Goal: Obtain resource: Obtain resource

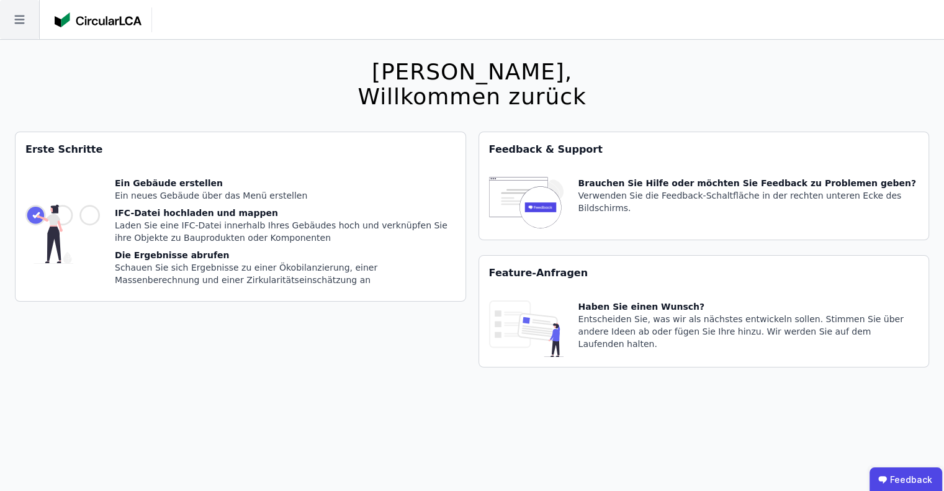
click at [24, 19] on icon at bounding box center [19, 20] width 10 height 9
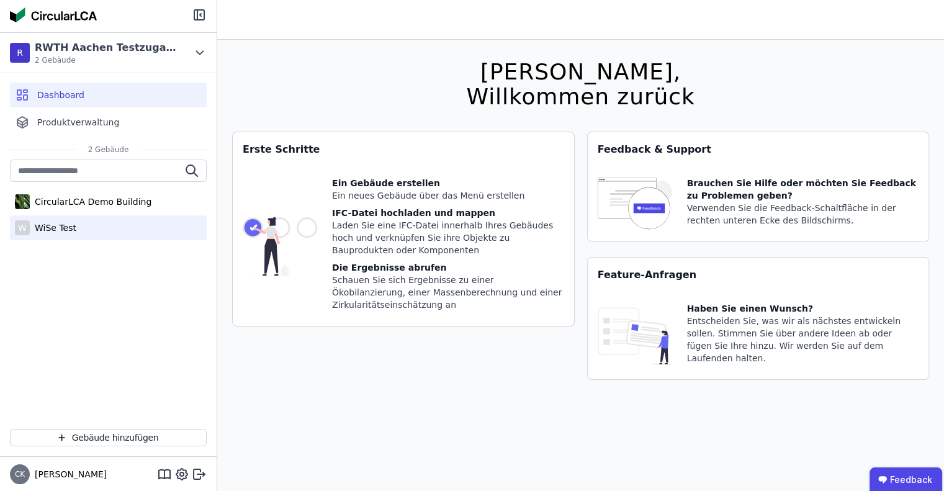
click at [66, 228] on div "WiSe Test" at bounding box center [53, 228] width 47 height 12
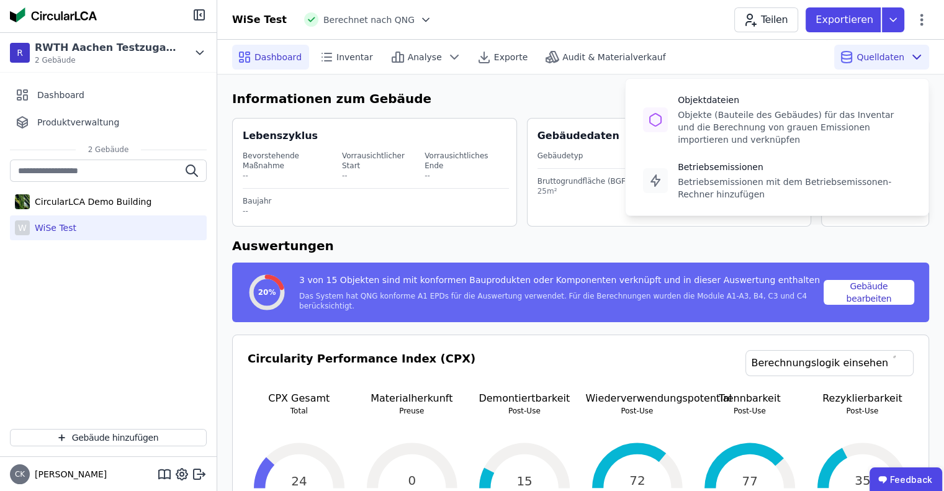
click at [889, 51] on span "Quelldaten" at bounding box center [881, 57] width 48 height 12
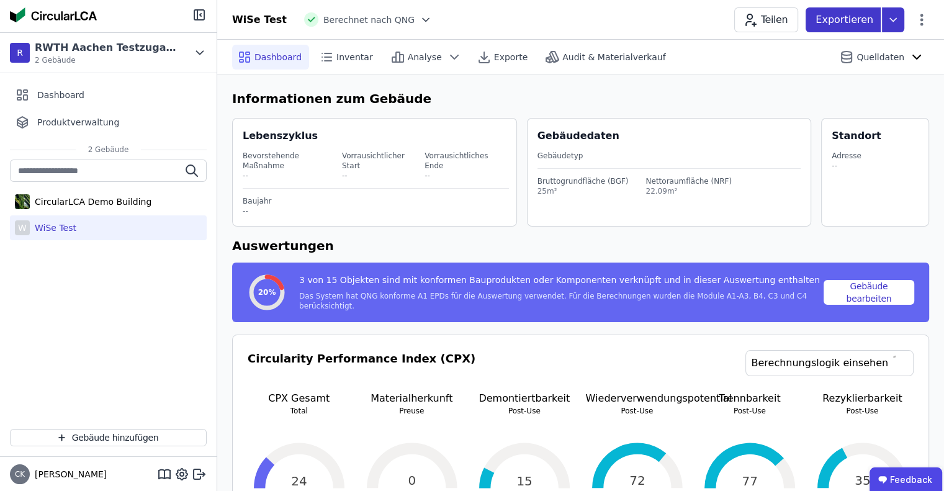
click at [891, 27] on icon at bounding box center [893, 19] width 22 height 25
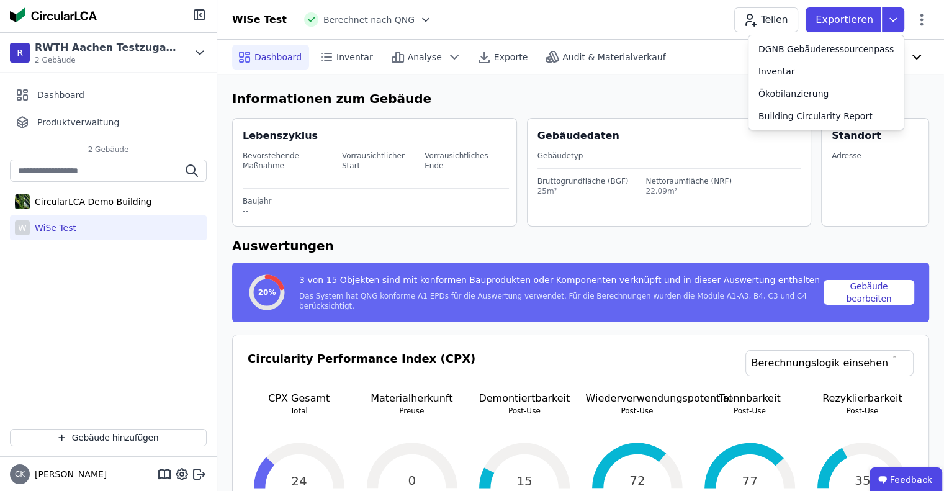
drag, startPoint x: 654, startPoint y: 77, endPoint x: 810, endPoint y: 46, distance: 158.9
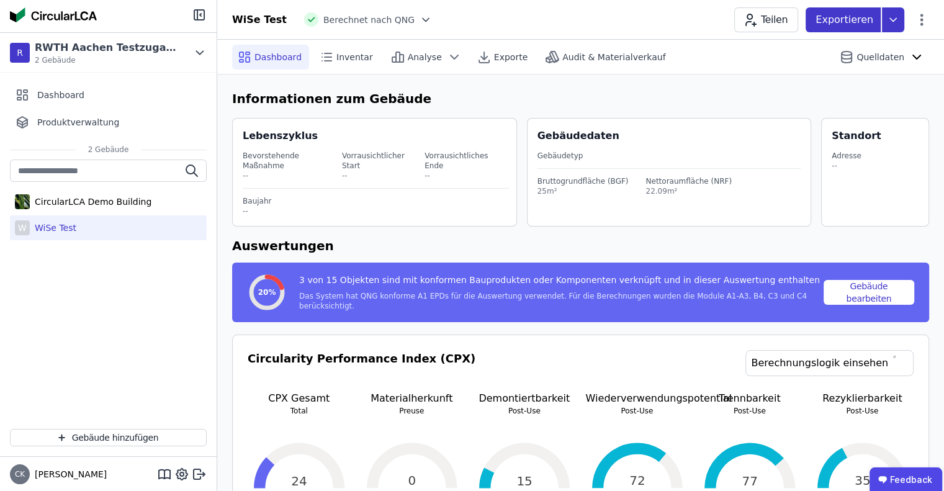
click at [834, 23] on p "Exportieren" at bounding box center [846, 19] width 60 height 15
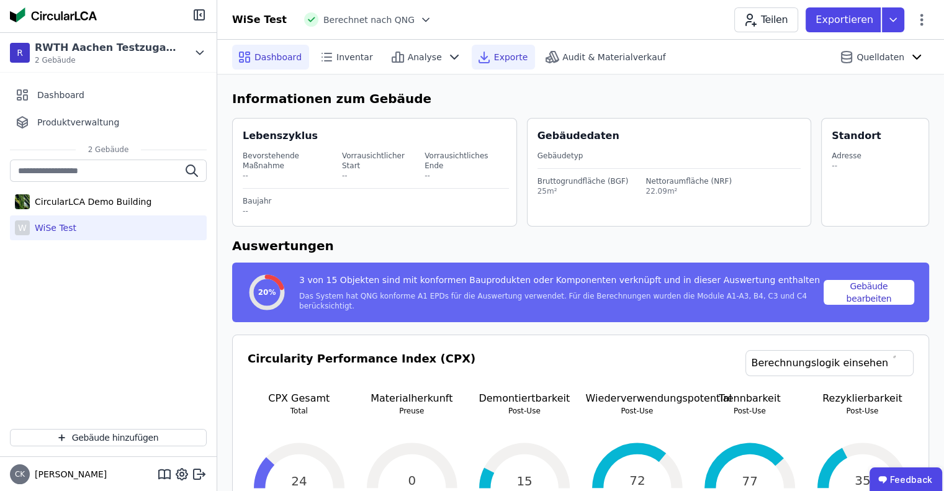
click at [498, 60] on span "Exporte" at bounding box center [511, 57] width 34 height 12
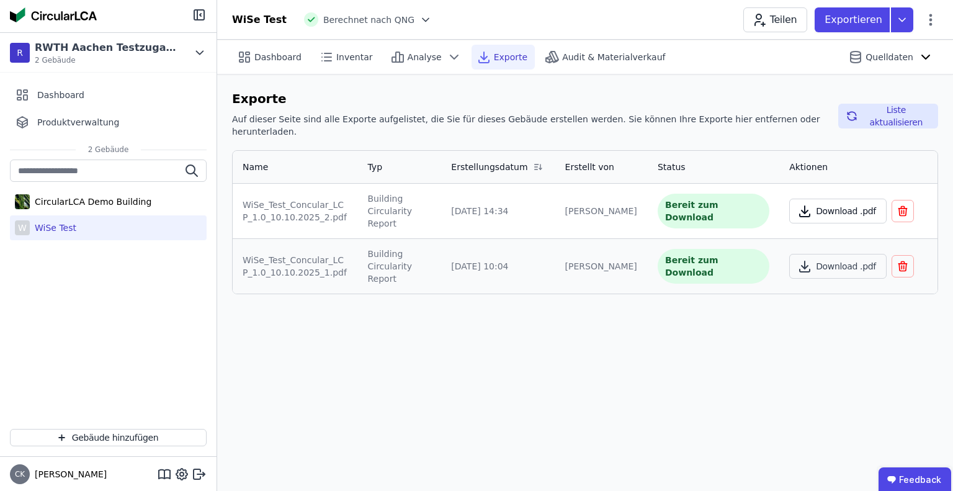
click at [823, 199] on button "Download .pdf" at bounding box center [838, 211] width 97 height 25
click at [899, 19] on icon at bounding box center [902, 19] width 22 height 25
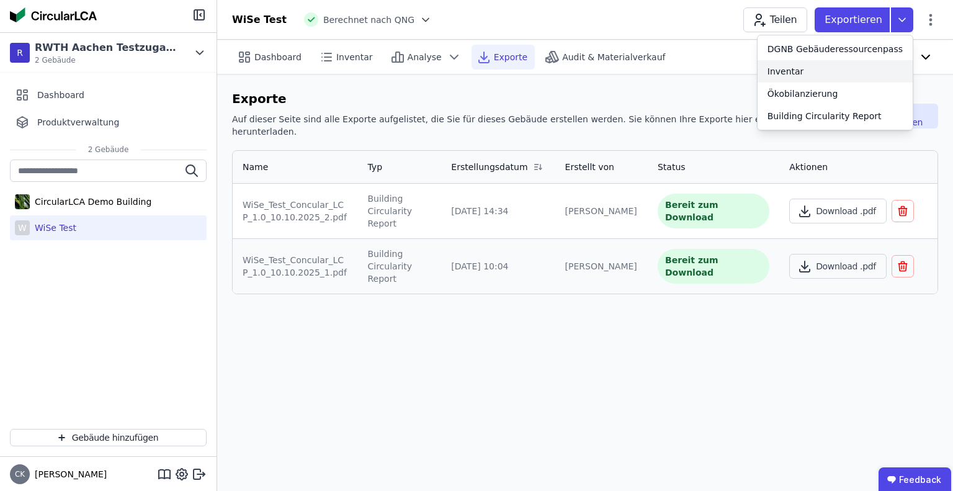
click at [821, 71] on div "Inventar" at bounding box center [835, 71] width 155 height 22
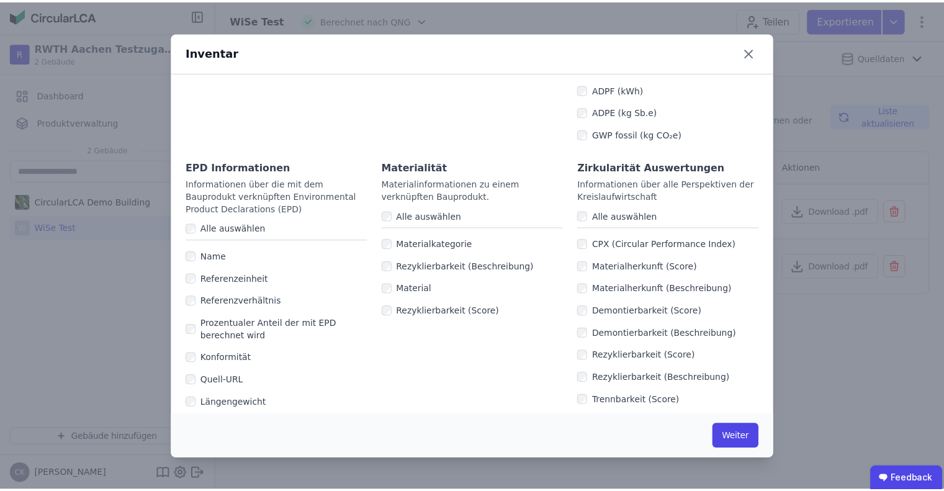
scroll to position [834, 0]
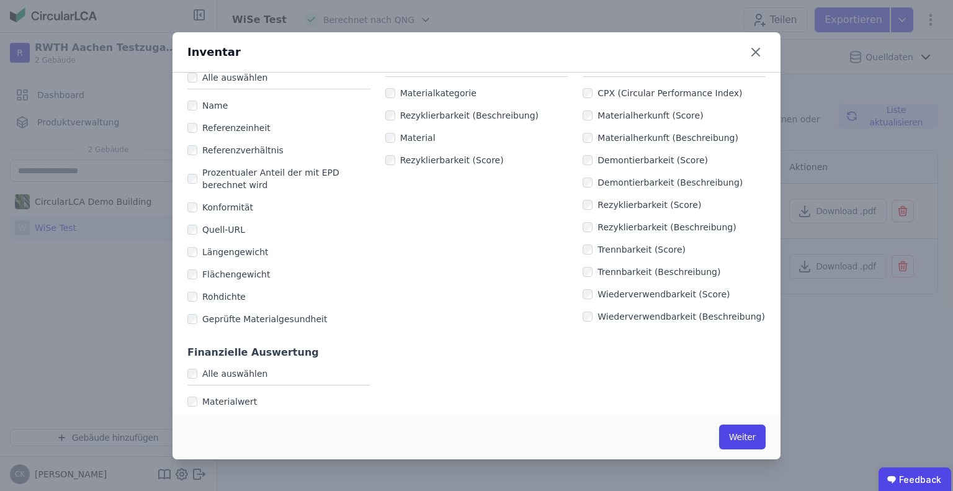
click at [829, 196] on div "Inventar Welche Spalten möchten Sie exportieren? Generelle Informationen Inform…" at bounding box center [476, 245] width 953 height 491
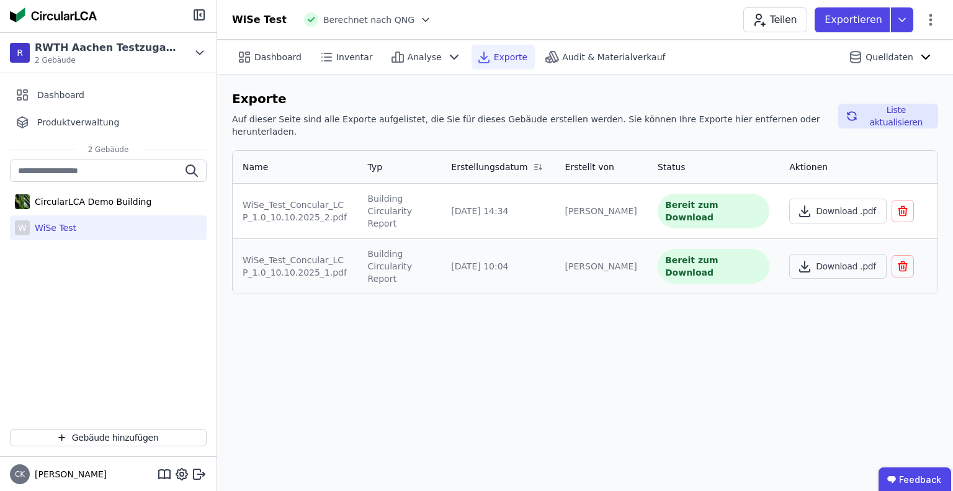
click at [306, 47] on div "Dashboard" at bounding box center [271, 57] width 79 height 25
click at [263, 54] on span "Dashboard" at bounding box center [278, 57] width 47 height 12
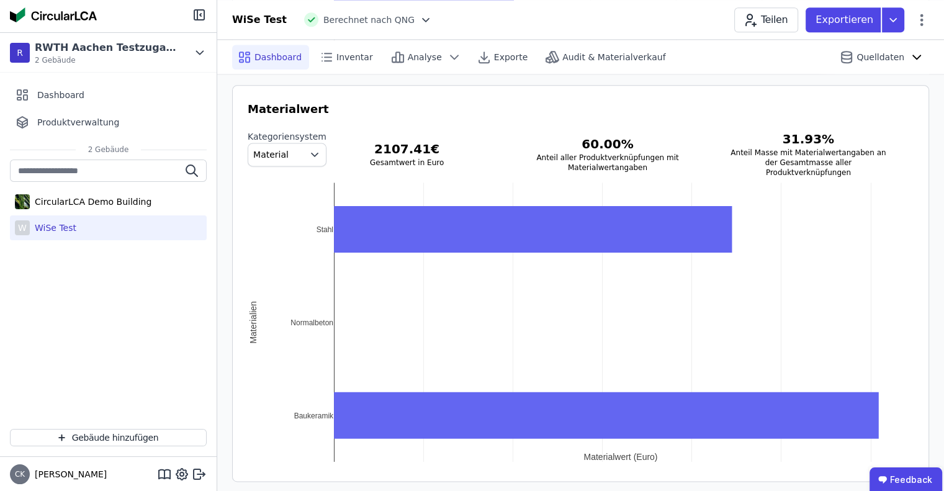
scroll to position [1634, 0]
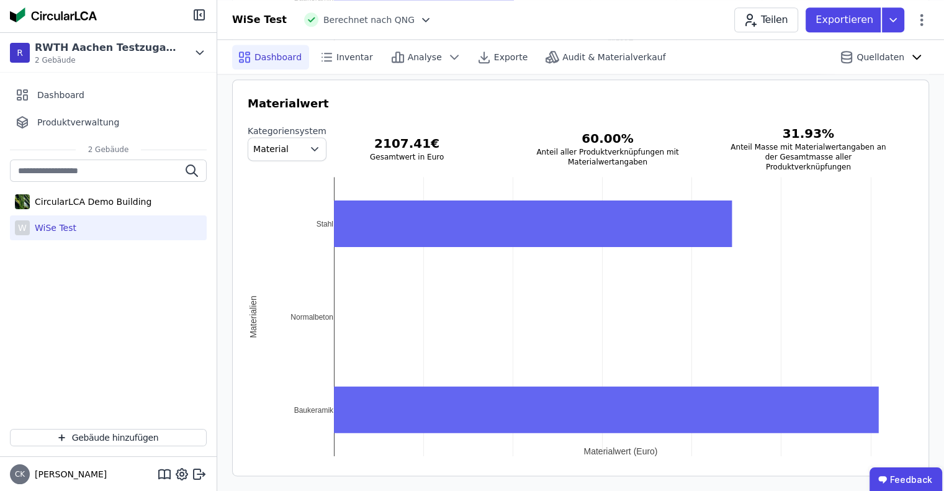
click at [281, 96] on h3 "Materialwert" at bounding box center [581, 103] width 666 height 17
click at [288, 146] on span "Material" at bounding box center [277, 149] width 48 height 12
click at [279, 225] on li "DIN 276" at bounding box center [287, 222] width 78 height 22
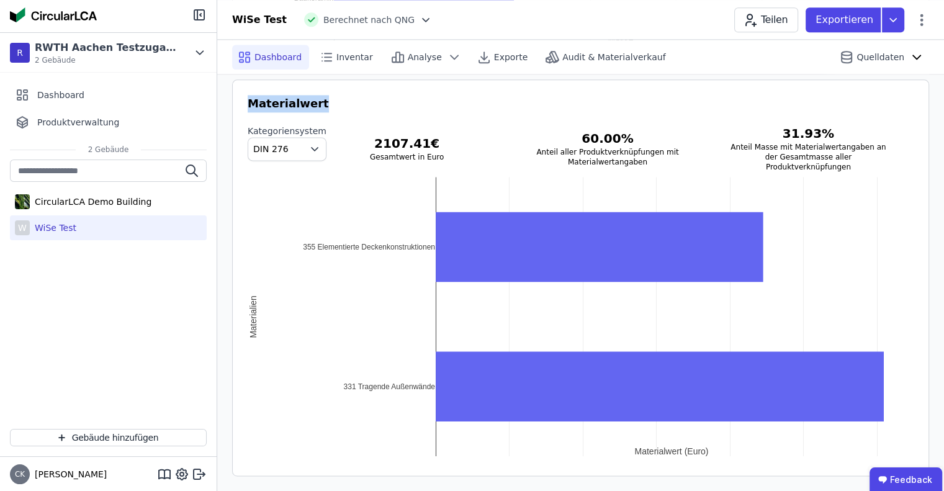
click at [287, 145] on span "DIN 276" at bounding box center [277, 149] width 48 height 12
click at [292, 173] on div "Material" at bounding box center [287, 177] width 58 height 12
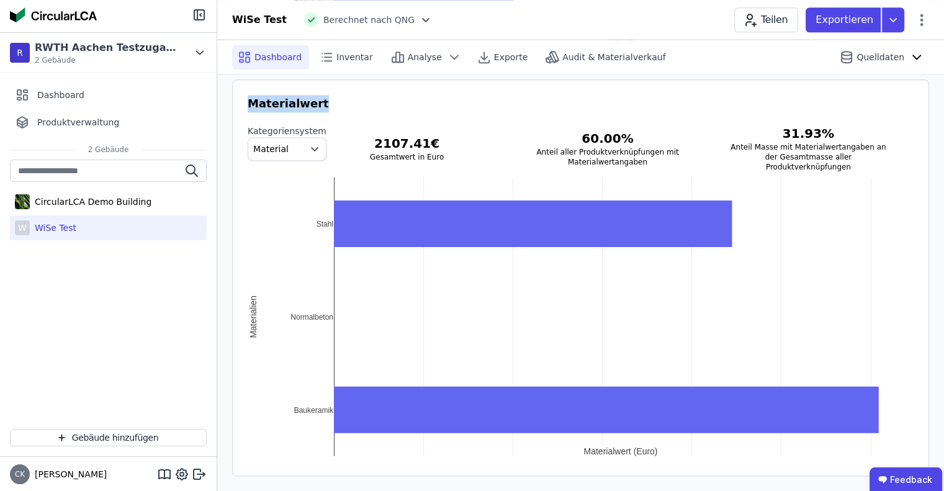
click at [291, 149] on button "Material" at bounding box center [287, 149] width 79 height 24
click at [286, 217] on span "DIN 276" at bounding box center [275, 222] width 35 height 12
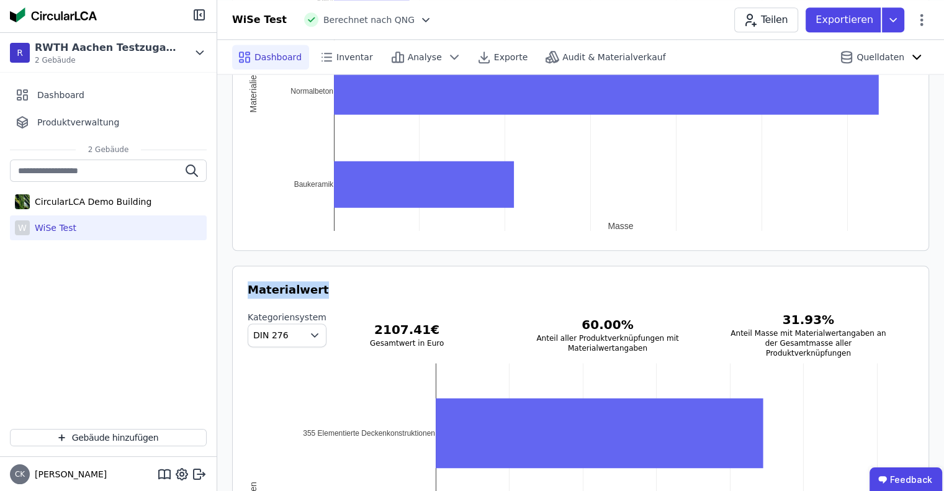
click at [406, 294] on h3 "Materialwert" at bounding box center [581, 289] width 666 height 17
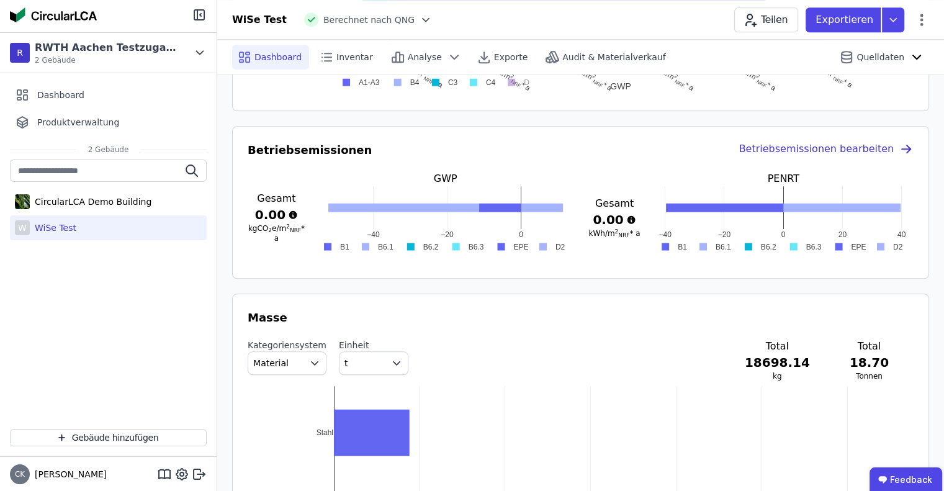
scroll to position [703, 0]
